Goal: Task Accomplishment & Management: Use online tool/utility

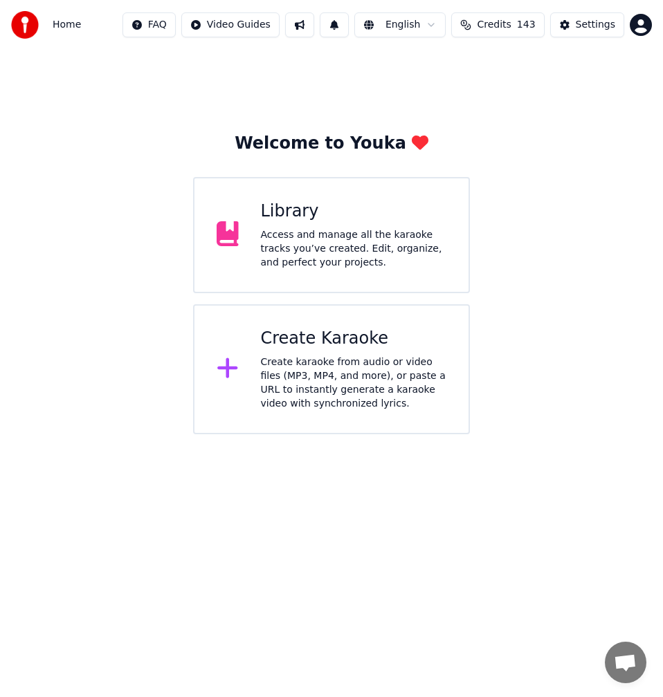
click at [354, 358] on div "Create karaoke from audio or video files (MP3, MP4, and more), or paste a URL t…" at bounding box center [354, 383] width 186 height 55
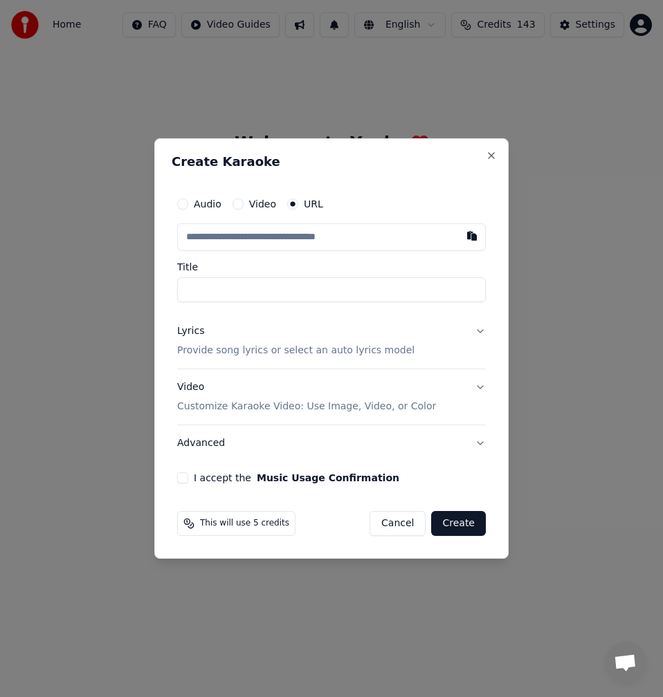
click at [282, 239] on input "text" at bounding box center [331, 237] width 309 height 28
click at [467, 237] on button "button" at bounding box center [472, 235] width 28 height 25
type input "**********"
click at [183, 293] on input "**********" at bounding box center [331, 289] width 309 height 25
type input "**********"
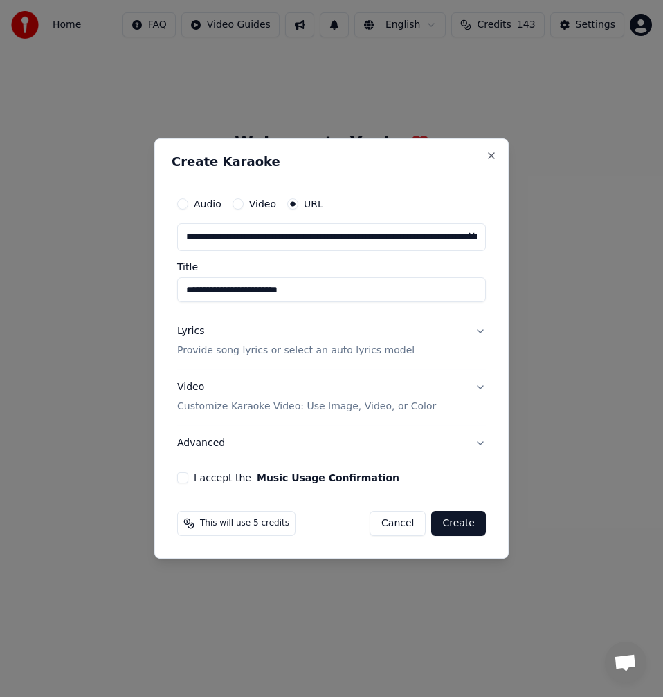
click at [192, 335] on div "Lyrics" at bounding box center [190, 332] width 27 height 14
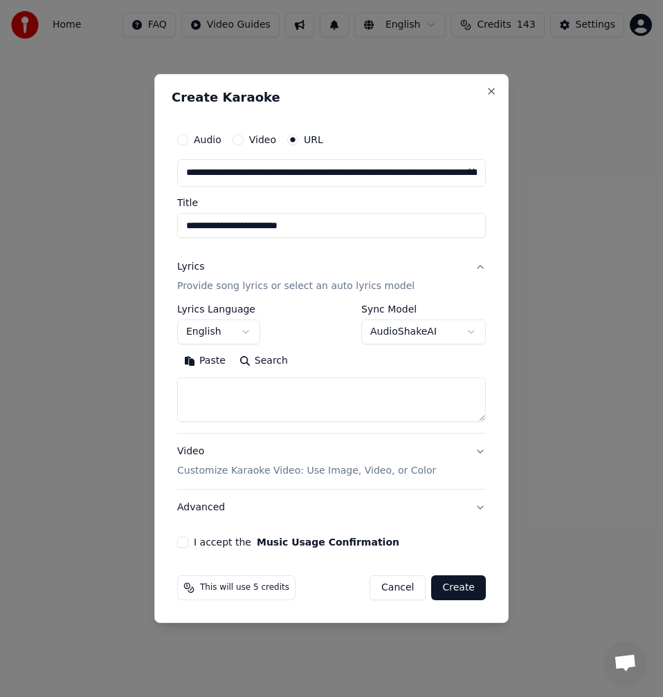
click at [271, 369] on button "Search" at bounding box center [263, 361] width 62 height 22
click at [303, 366] on button "Expand" at bounding box center [326, 361] width 65 height 22
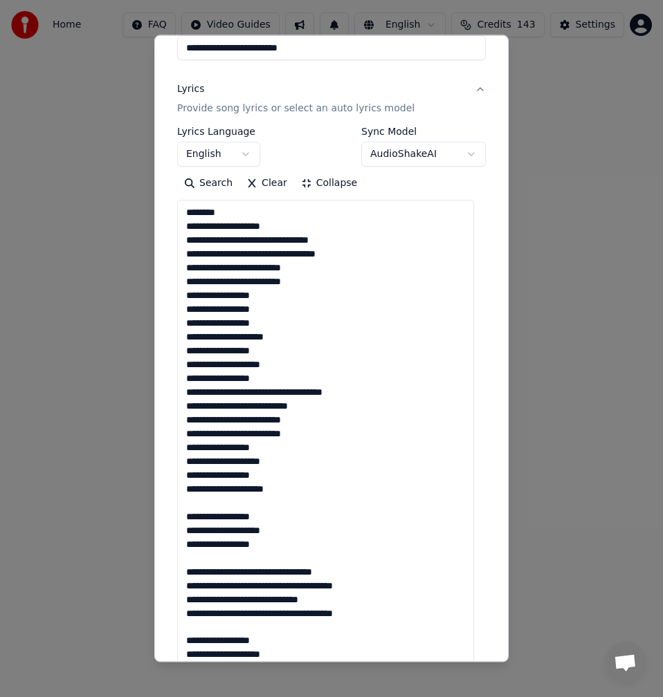
click at [197, 497] on textarea at bounding box center [325, 627] width 297 height 854
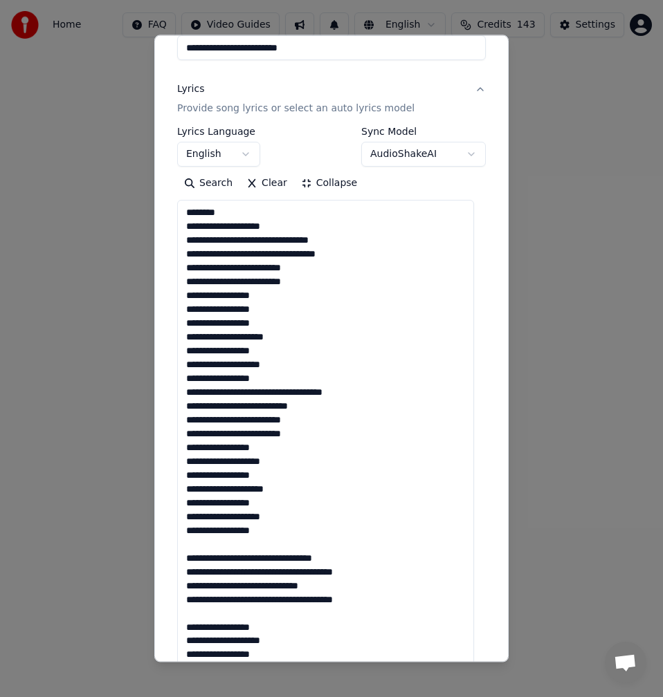
click at [208, 545] on textarea at bounding box center [325, 627] width 297 height 854
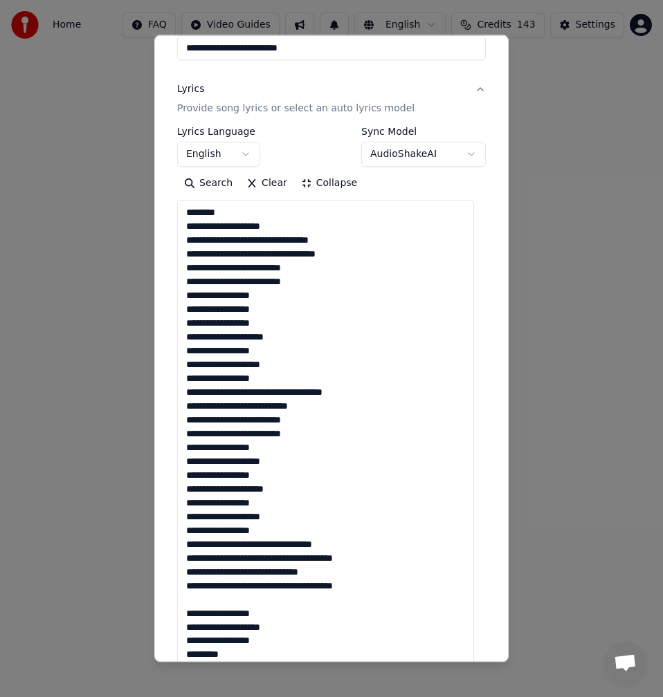
scroll to position [277, 0]
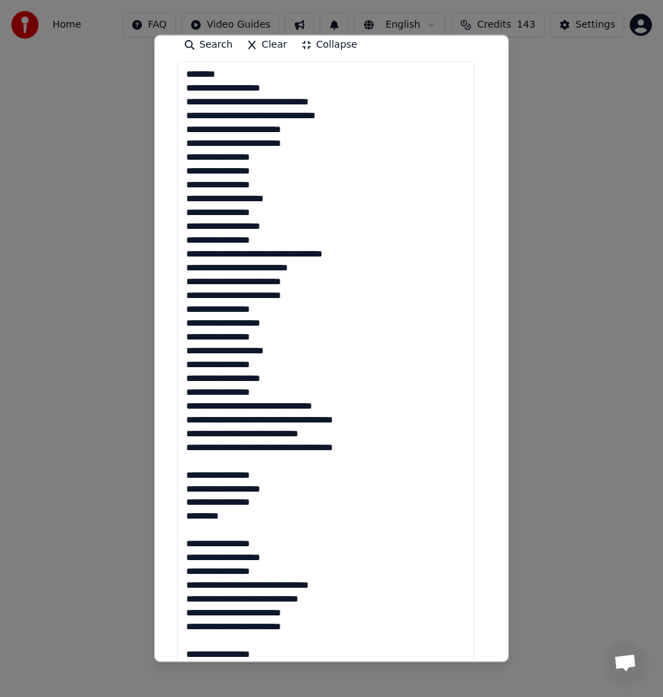
click at [214, 467] on textarea at bounding box center [325, 489] width 297 height 854
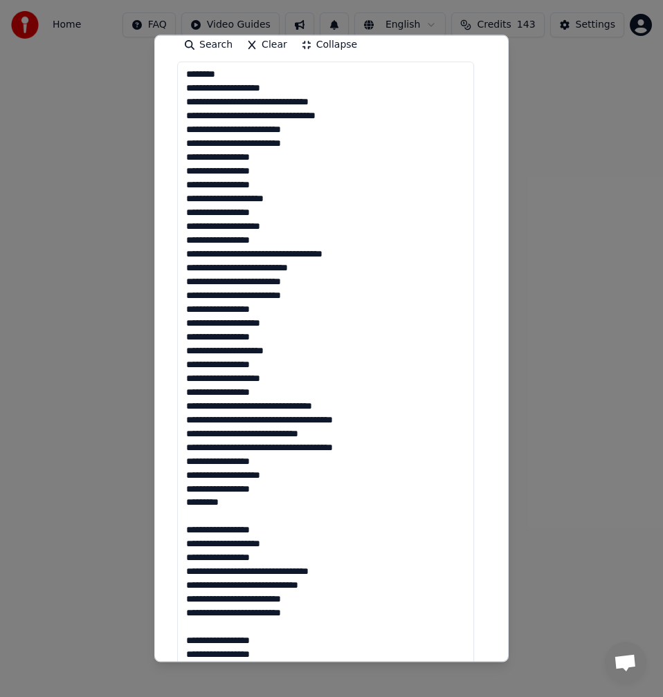
click at [202, 520] on textarea at bounding box center [325, 489] width 297 height 854
click at [199, 624] on textarea at bounding box center [325, 489] width 297 height 854
click at [197, 611] on textarea at bounding box center [325, 489] width 297 height 854
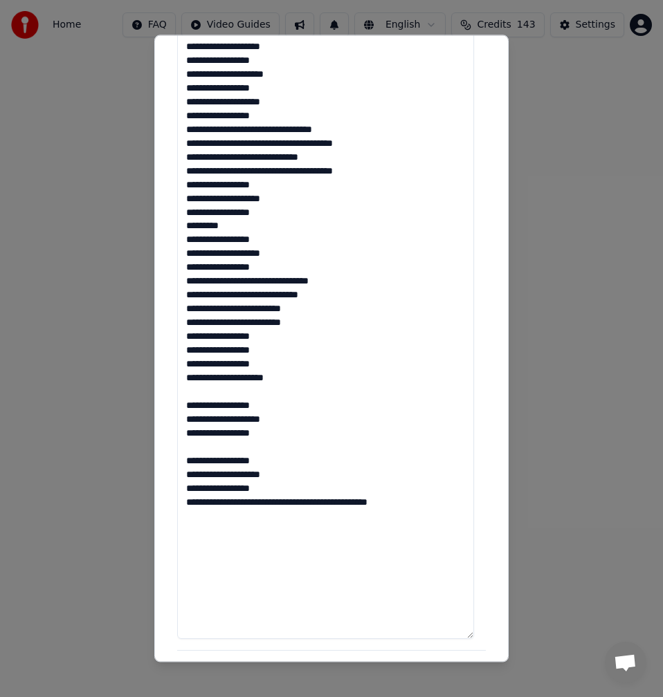
click at [220, 400] on textarea at bounding box center [325, 212] width 297 height 854
click at [220, 393] on textarea at bounding box center [325, 212] width 297 height 854
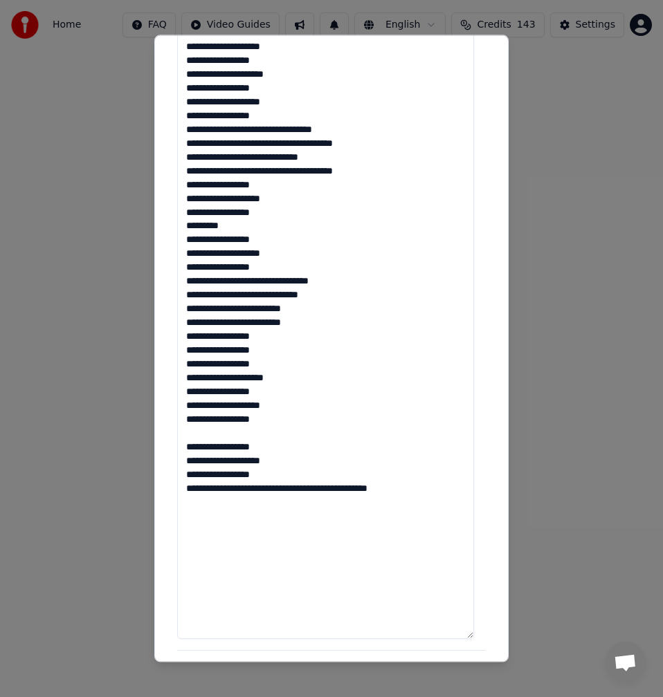
click at [200, 436] on textarea at bounding box center [325, 212] width 297 height 854
click at [309, 475] on textarea at bounding box center [325, 212] width 297 height 854
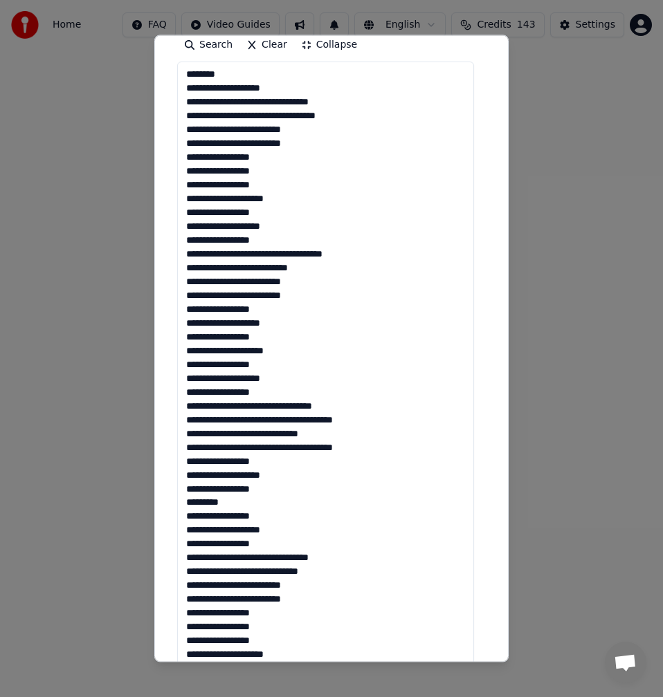
scroll to position [346, 0]
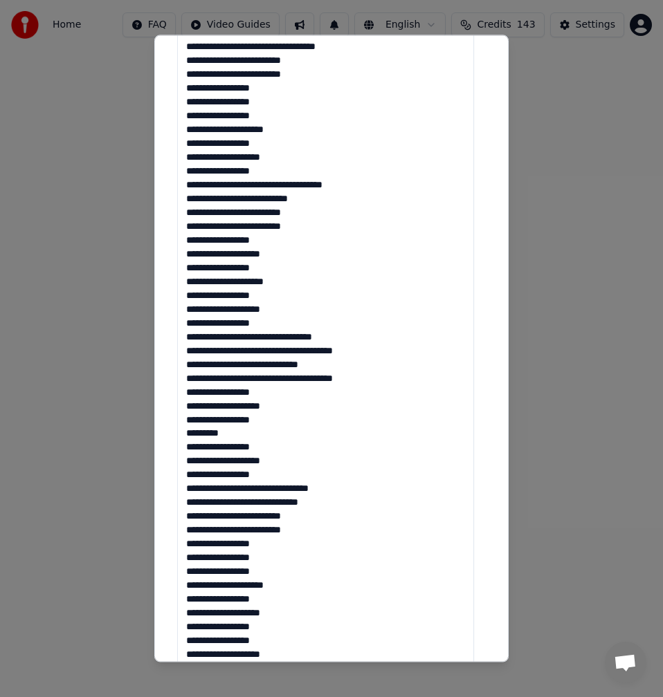
click at [266, 337] on textarea at bounding box center [325, 419] width 297 height 854
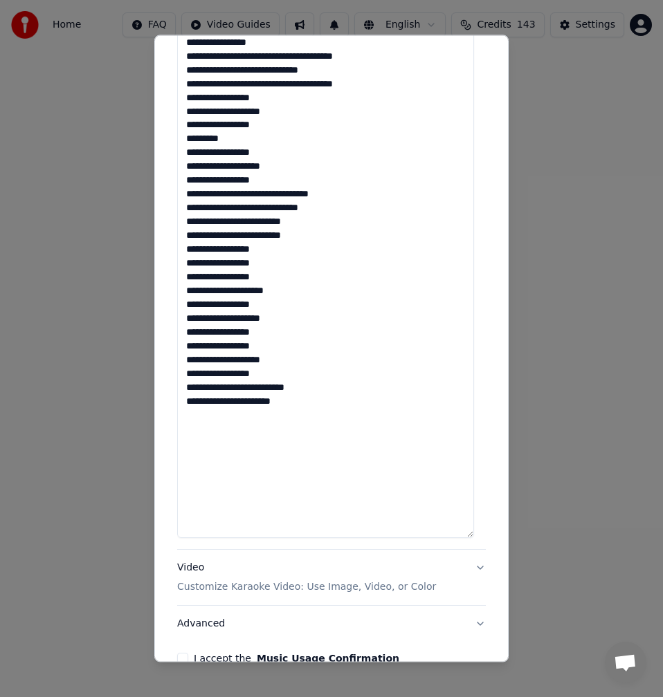
scroll to position [447, 0]
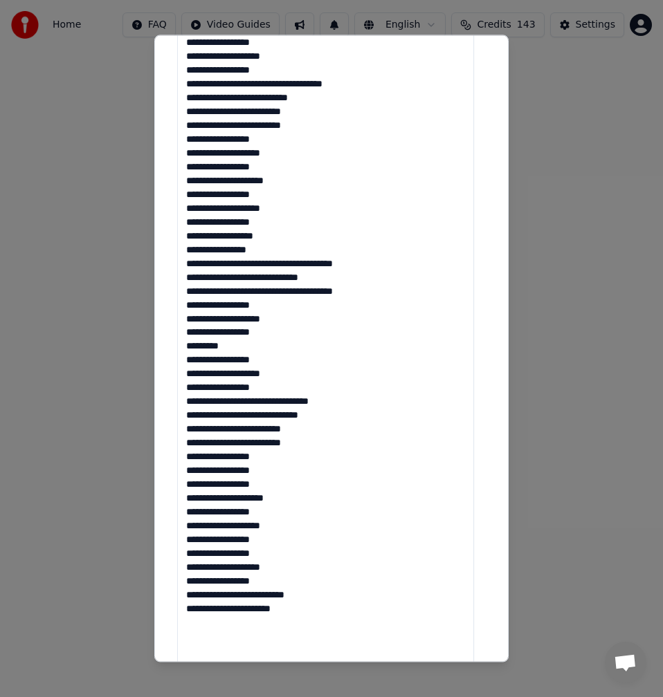
click at [279, 262] on textarea at bounding box center [325, 318] width 297 height 854
click at [257, 279] on textarea at bounding box center [325, 318] width 297 height 854
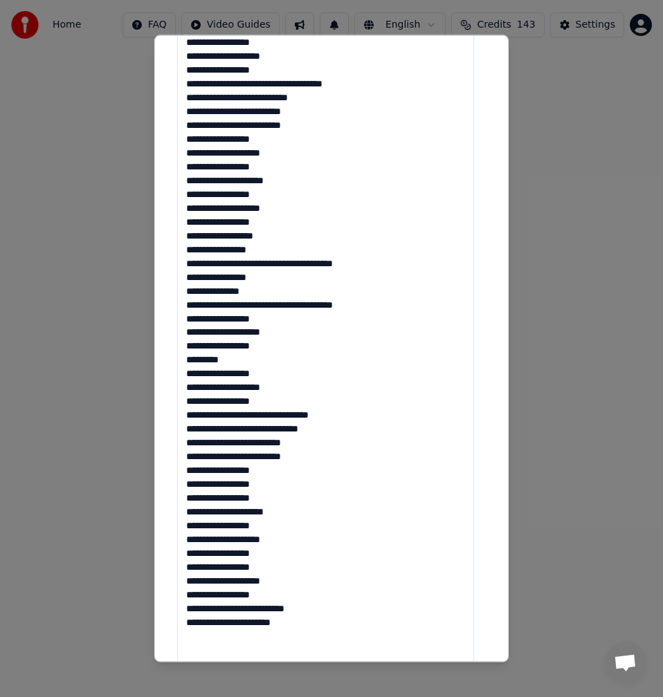
click at [271, 304] on textarea at bounding box center [325, 318] width 297 height 854
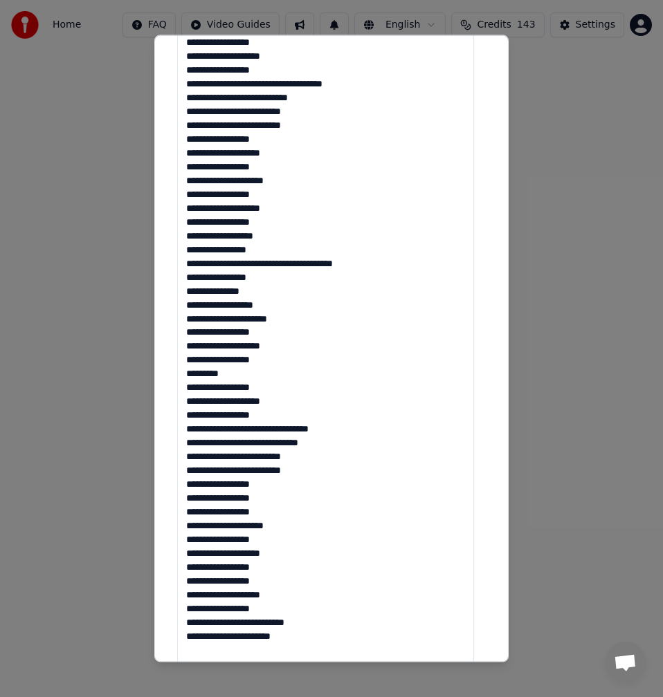
click at [232, 374] on textarea at bounding box center [325, 318] width 297 height 854
click at [192, 376] on textarea at bounding box center [325, 318] width 297 height 854
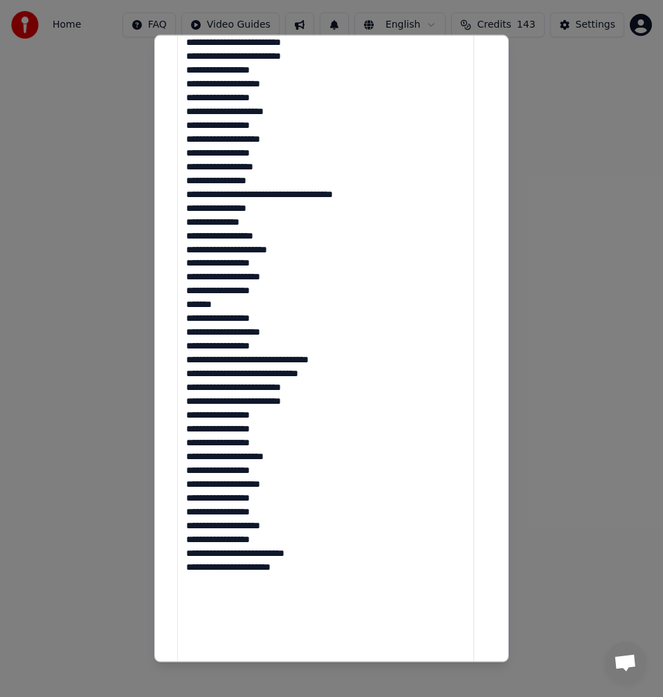
scroll to position [585, 0]
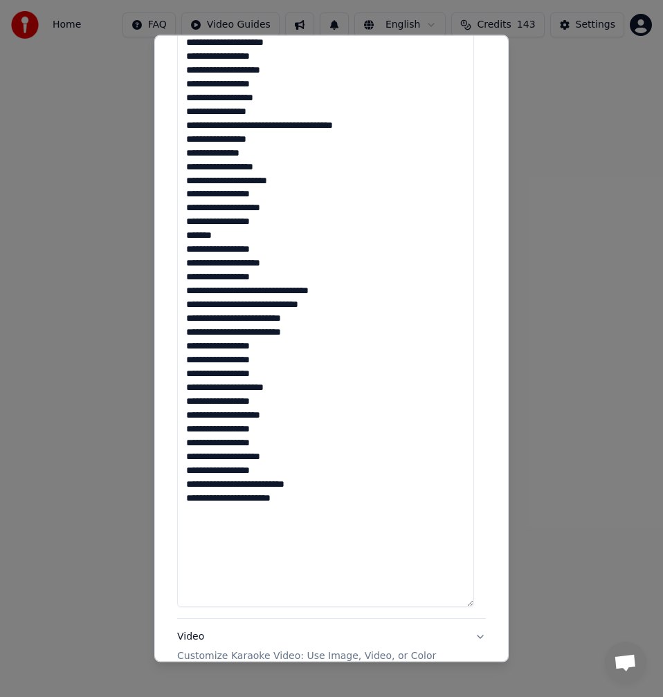
click at [188, 488] on textarea at bounding box center [325, 180] width 297 height 854
click at [291, 502] on textarea at bounding box center [325, 180] width 297 height 854
click at [185, 502] on textarea at bounding box center [325, 180] width 297 height 854
click at [188, 505] on textarea at bounding box center [325, 180] width 297 height 854
click at [189, 503] on textarea at bounding box center [325, 180] width 297 height 854
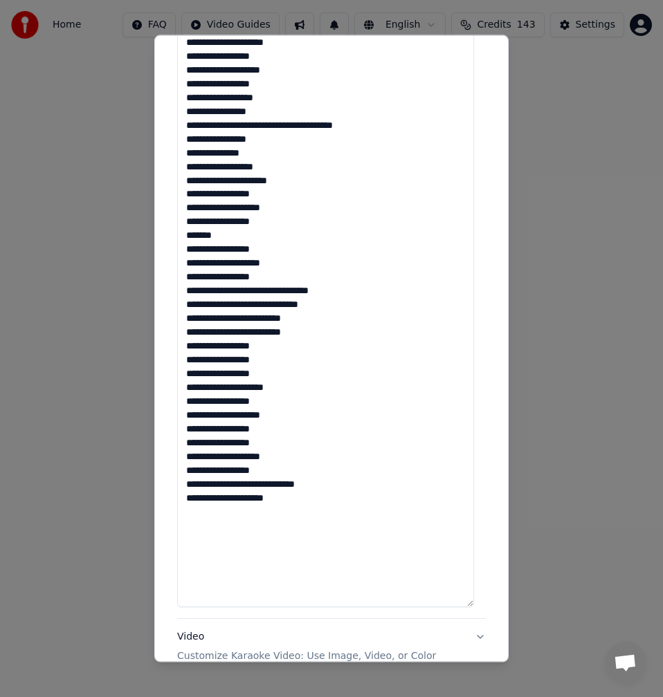
type textarea "**********"
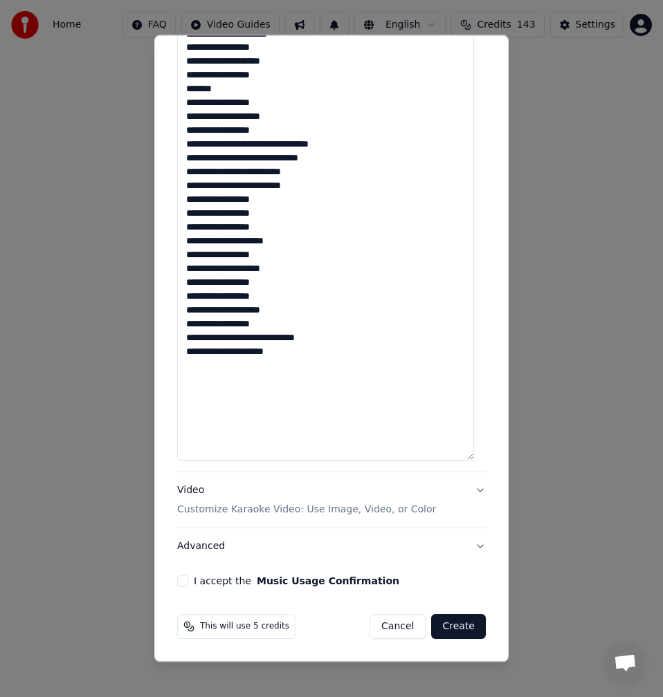
click at [179, 581] on button "I accept the Music Usage Confirmation" at bounding box center [182, 581] width 11 height 11
click at [206, 550] on button "Advanced" at bounding box center [331, 547] width 309 height 36
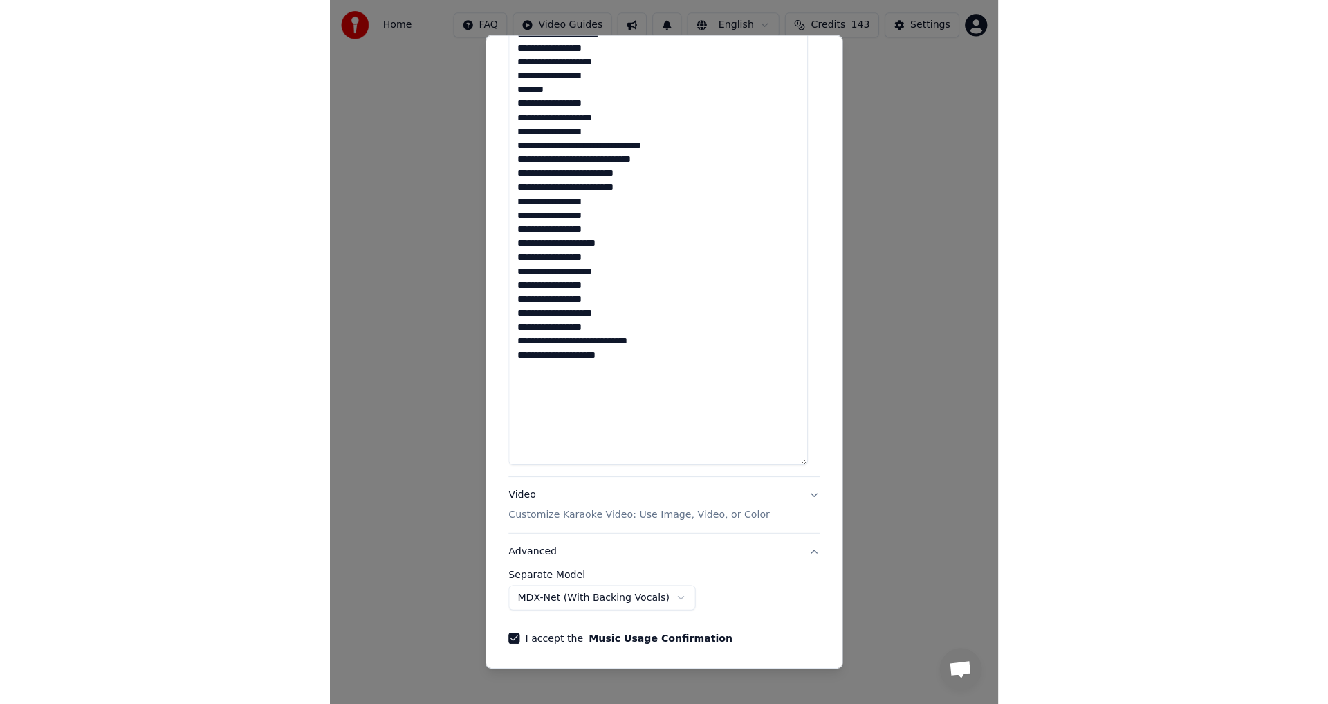
scroll to position [0, 0]
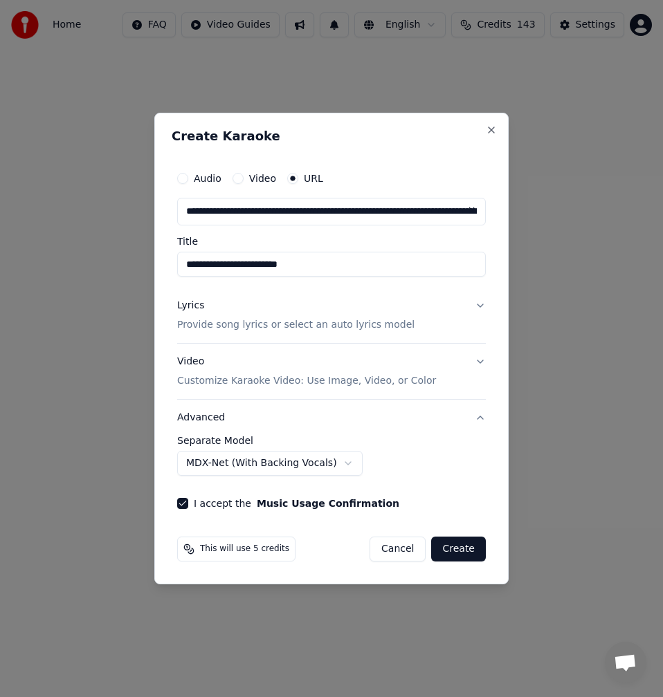
click at [300, 457] on button "MDX-Net (With Backing Vocals)" at bounding box center [269, 463] width 185 height 25
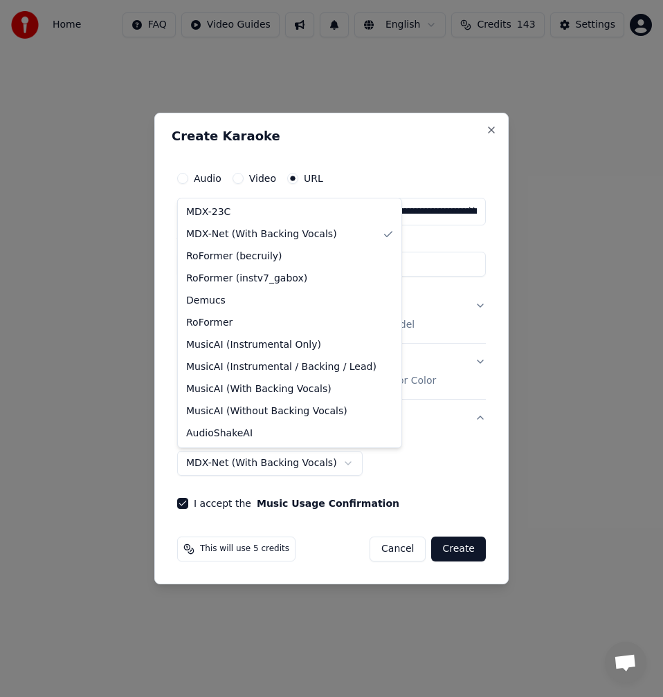
select select "******"
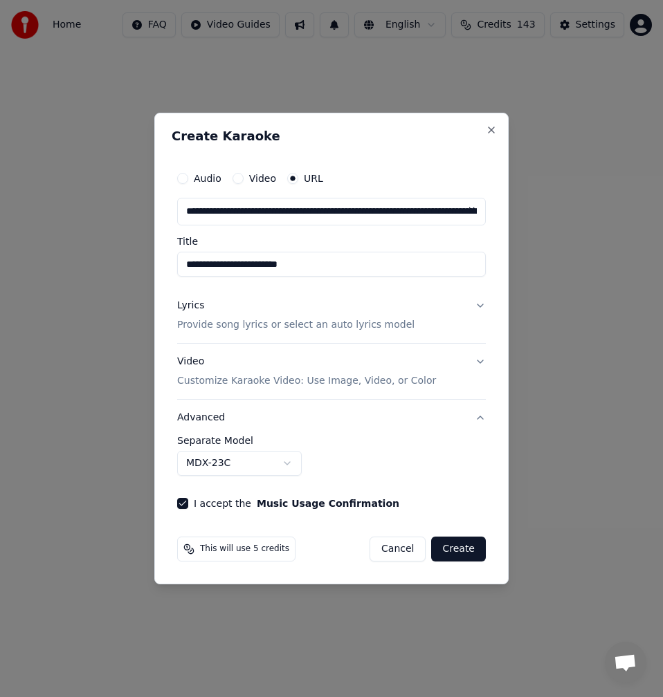
click at [463, 554] on button "Create" at bounding box center [458, 549] width 55 height 25
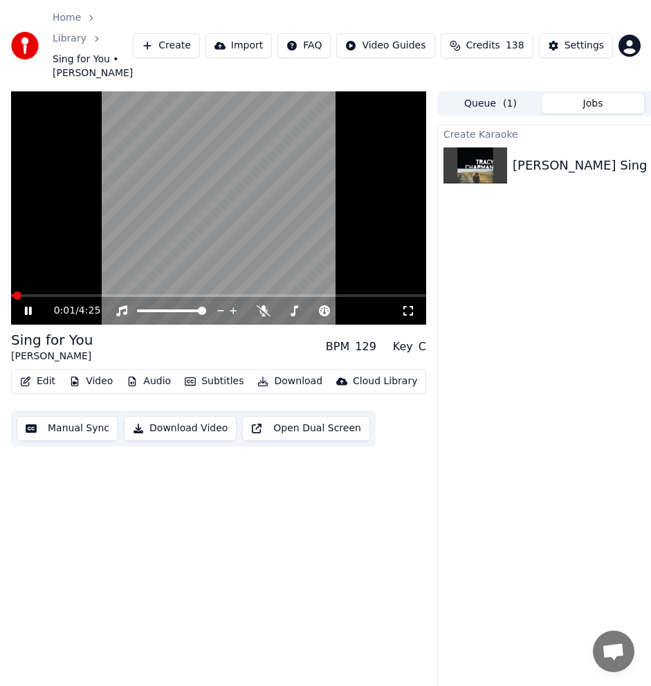
click at [30, 307] on icon at bounding box center [28, 311] width 7 height 8
click at [94, 606] on div "0:01 / 4:25 Sing for You [PERSON_NAME] BPM 129 Key C Edit Video Audio Subtitles…" at bounding box center [218, 399] width 415 height 616
click at [11, 291] on span at bounding box center [15, 295] width 8 height 8
click at [268, 304] on div at bounding box center [321, 311] width 111 height 14
click at [264, 305] on icon at bounding box center [260, 310] width 14 height 11
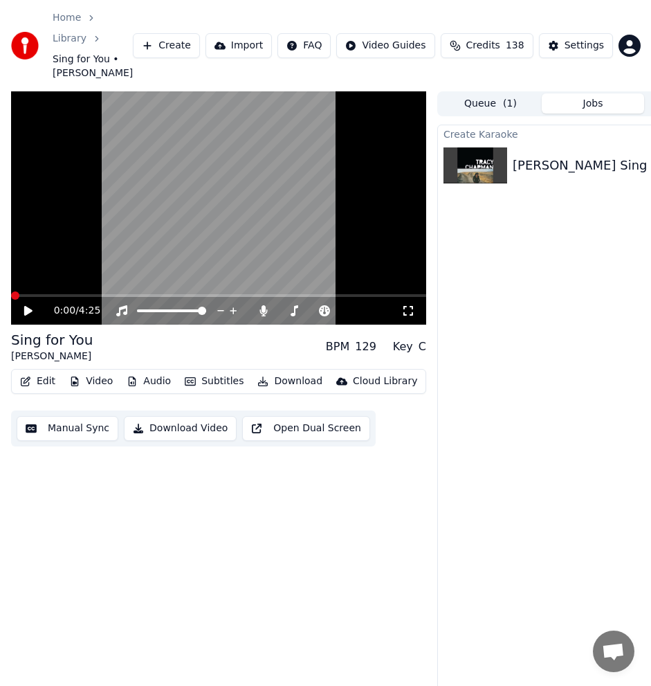
click at [264, 603] on div "0:00 / 4:25 Sing for You [PERSON_NAME] BPM 129 Key C Edit Video Audio Subtitles…" at bounding box center [218, 399] width 415 height 616
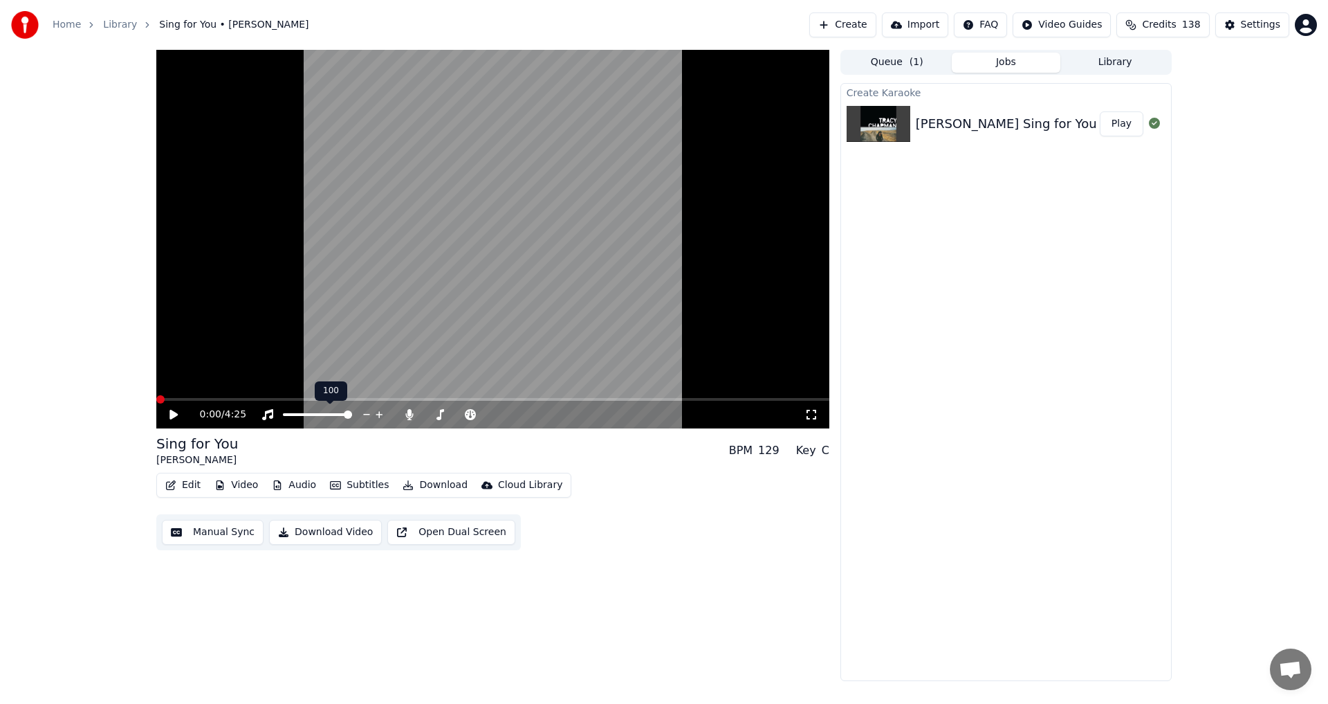
click at [352, 415] on span at bounding box center [348, 414] width 8 height 8
